Goal: Find specific page/section: Find specific page/section

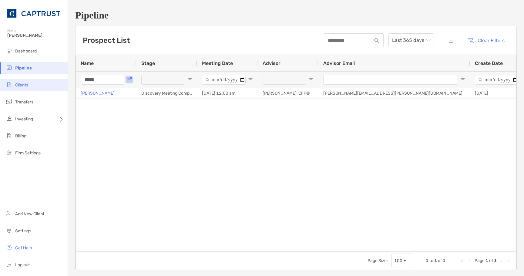
click at [55, 82] on div "Pipeline Hello, [PERSON_NAME]! Dashboard Pipeline Clients Transfers Investing B…" at bounding box center [262, 138] width 524 height 276
type input "*******"
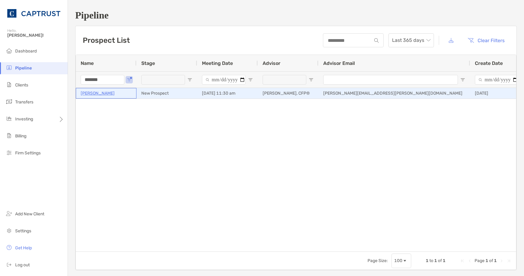
click at [110, 93] on p "[PERSON_NAME]" at bounding box center [98, 94] width 34 height 8
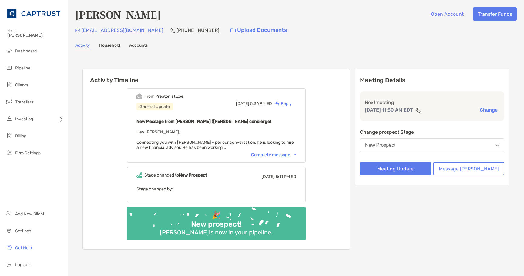
click at [291, 154] on div "Complete message" at bounding box center [273, 154] width 45 height 5
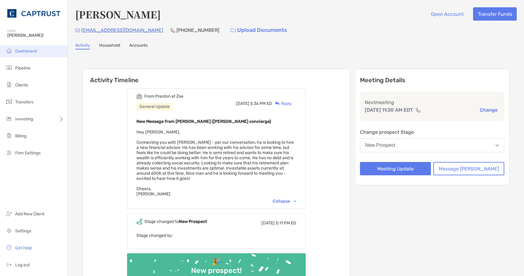
click at [29, 50] on span "Dashboard" at bounding box center [26, 51] width 22 height 5
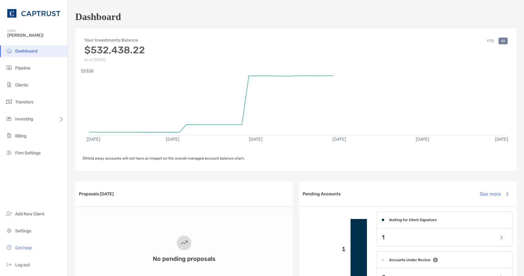
click at [202, 21] on div "Dashboard" at bounding box center [296, 17] width 442 height 14
